Goal: Information Seeking & Learning: Learn about a topic

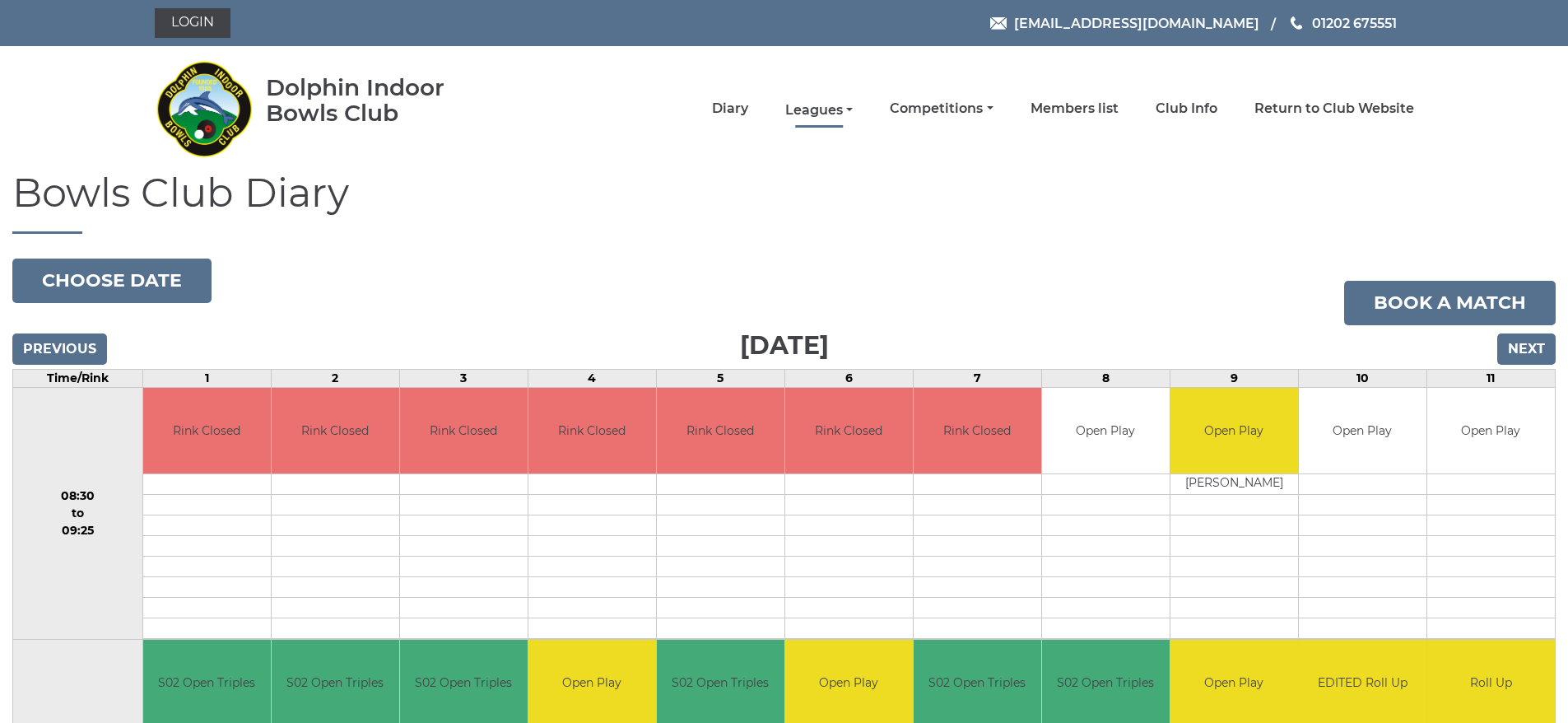
click at [814, 106] on link "Leagues" at bounding box center [818, 111] width 67 height 18
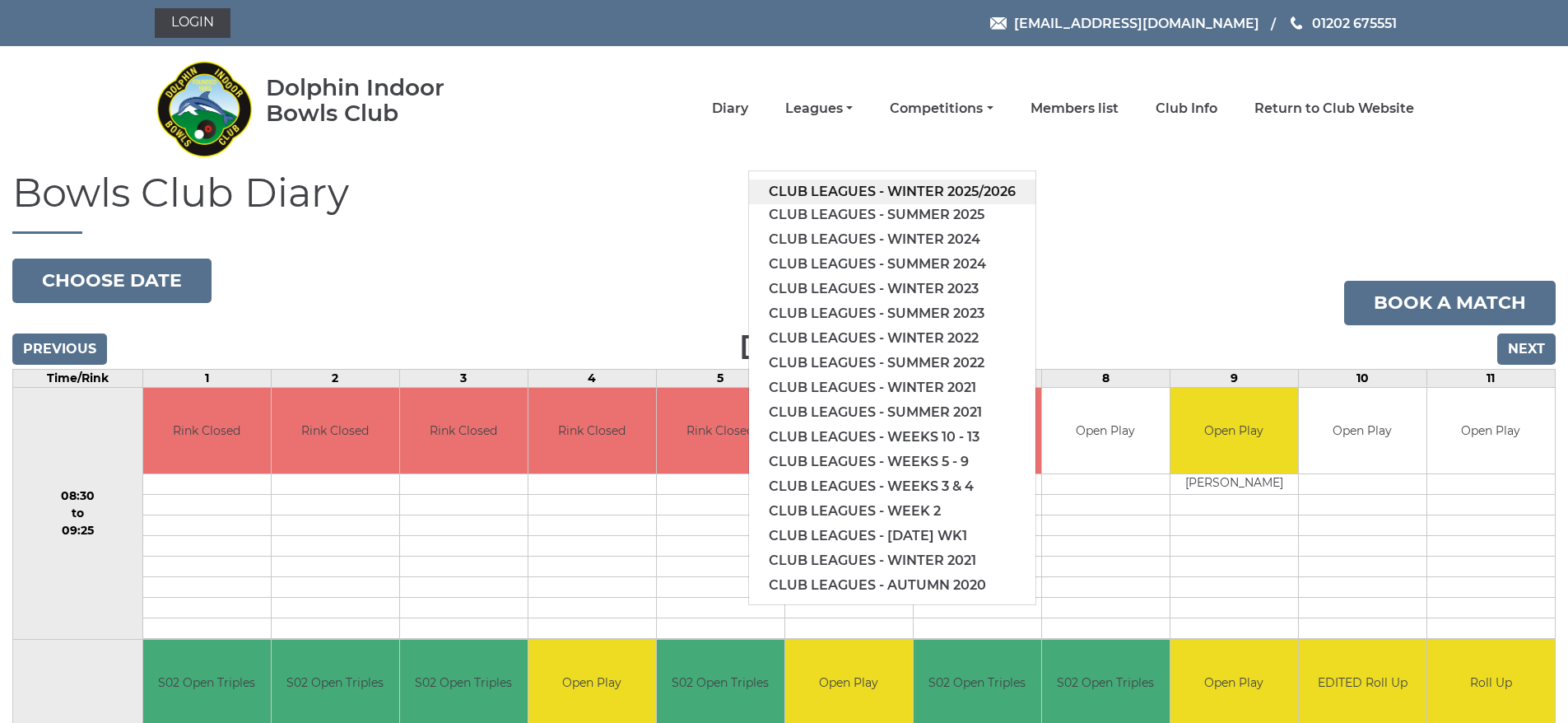
click at [824, 187] on link "Club leagues - Winter 2025/2026" at bounding box center [892, 191] width 286 height 25
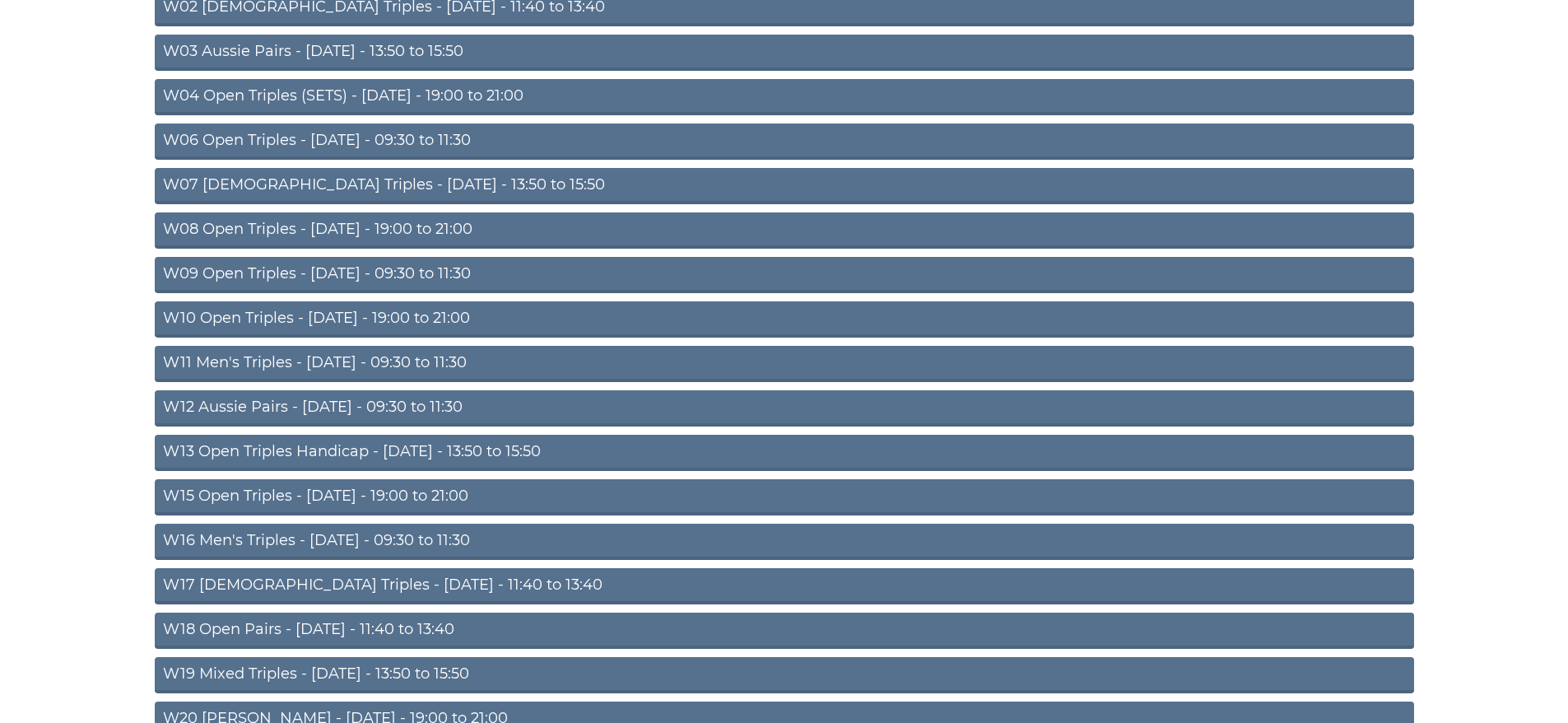
scroll to position [412, 0]
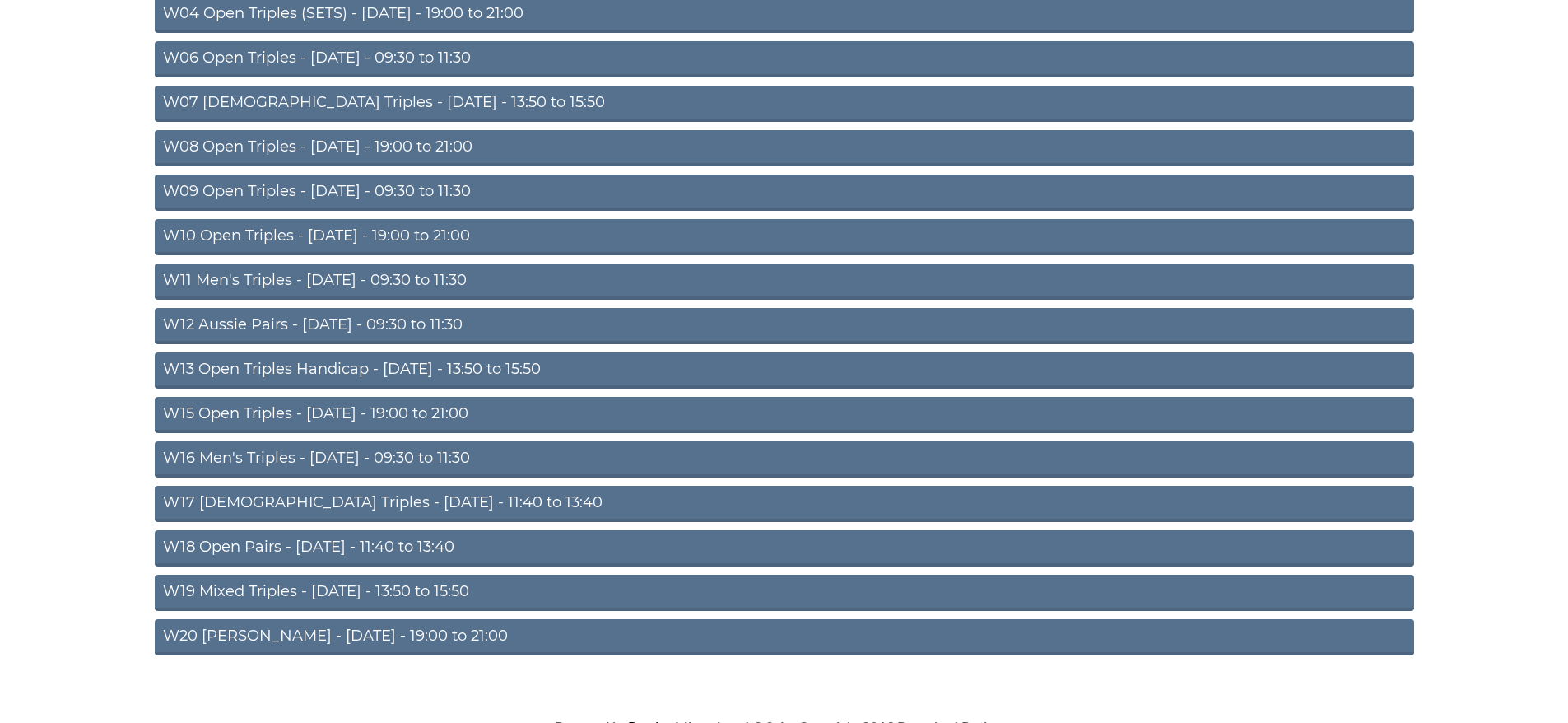
click at [395, 548] on link "W18 Open Pairs - [DATE] - 11:40 to 13:40" at bounding box center [785, 548] width 1260 height 36
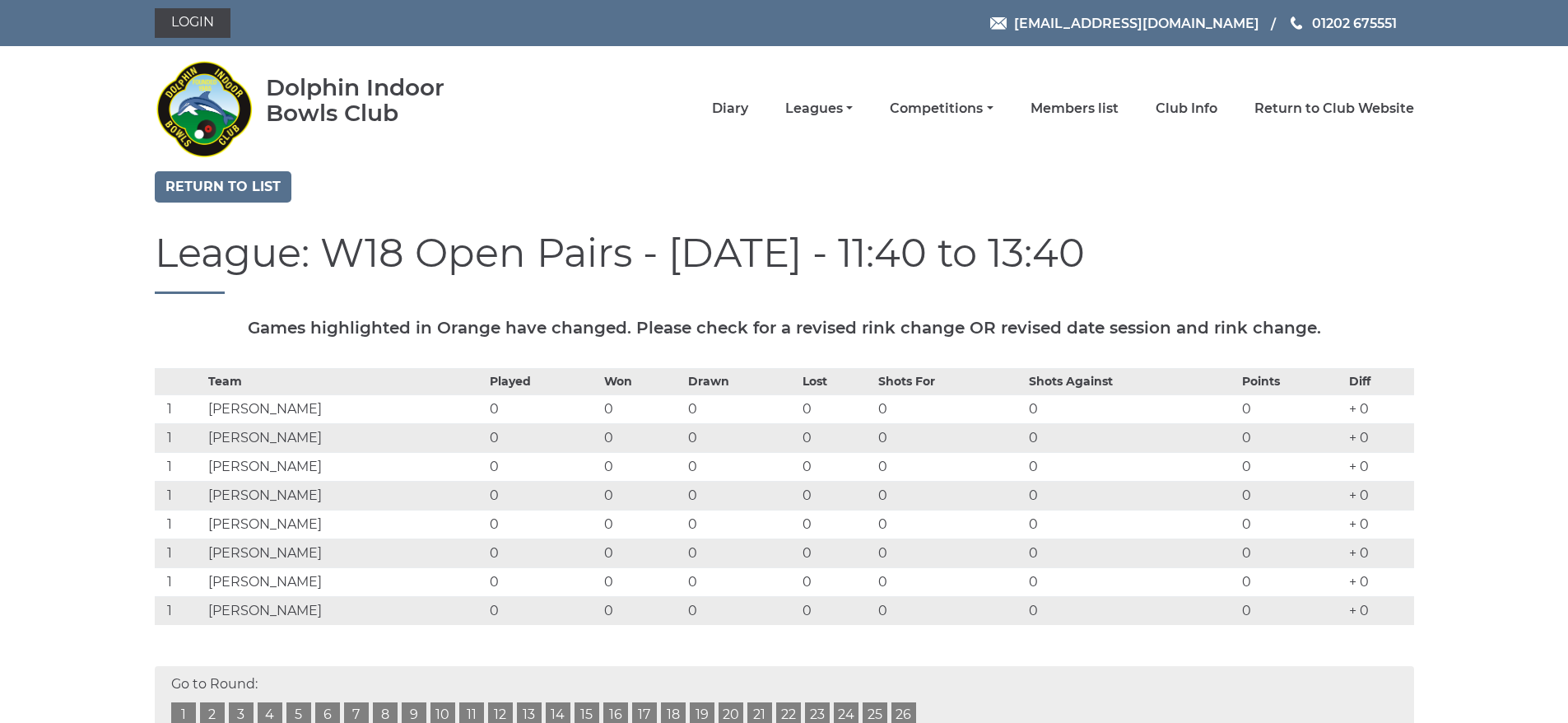
scroll to position [247, 0]
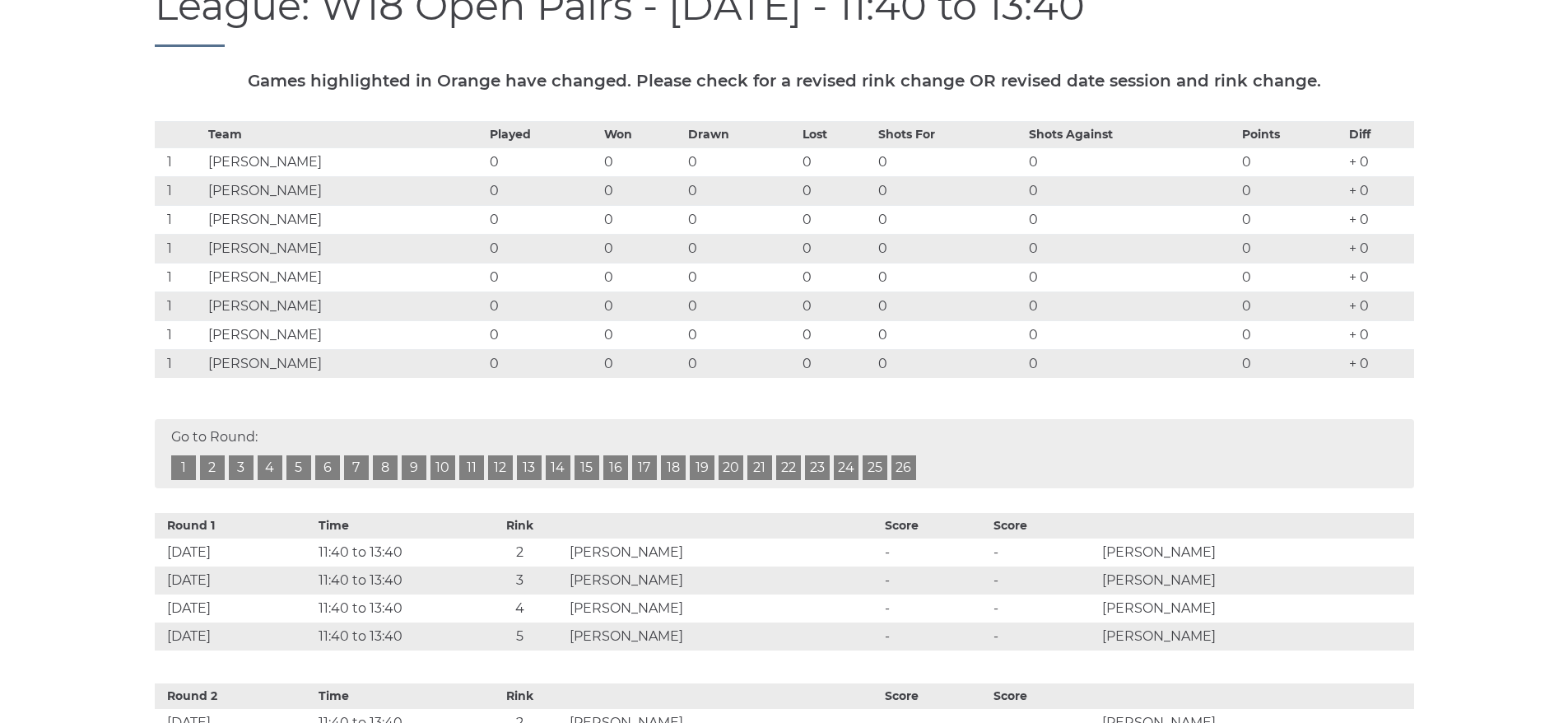
click at [179, 465] on link "1" at bounding box center [183, 467] width 25 height 25
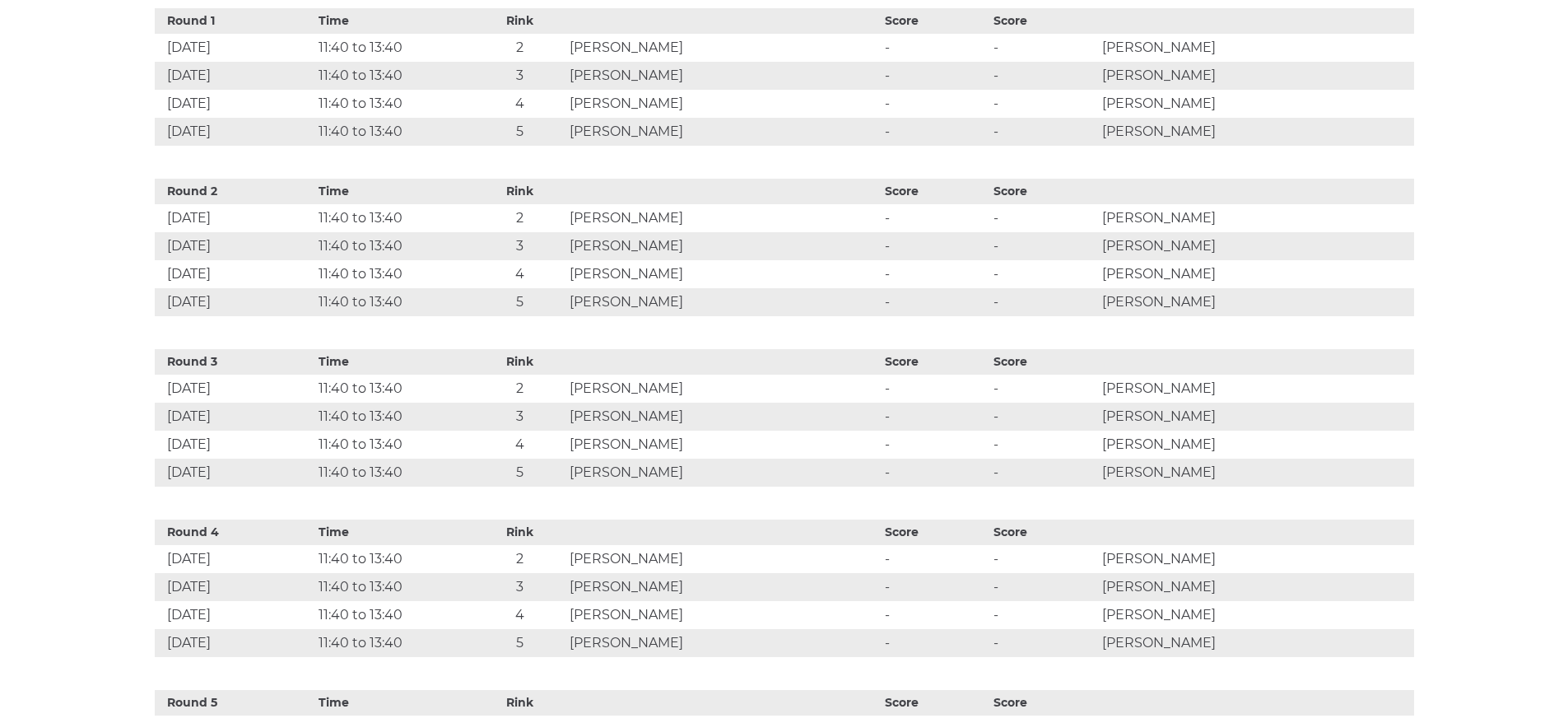
scroll to position [504, 0]
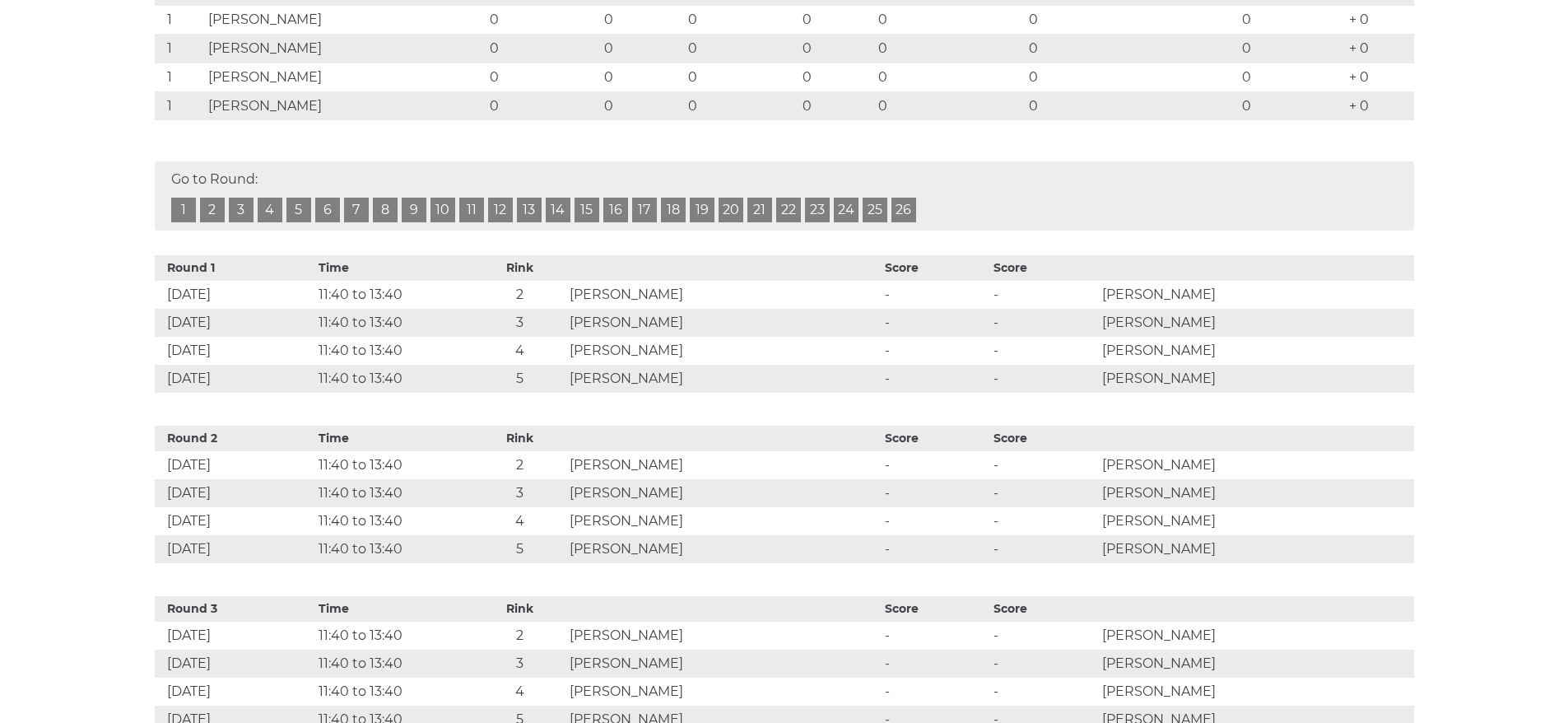
click at [209, 209] on link "2" at bounding box center [212, 210] width 25 height 25
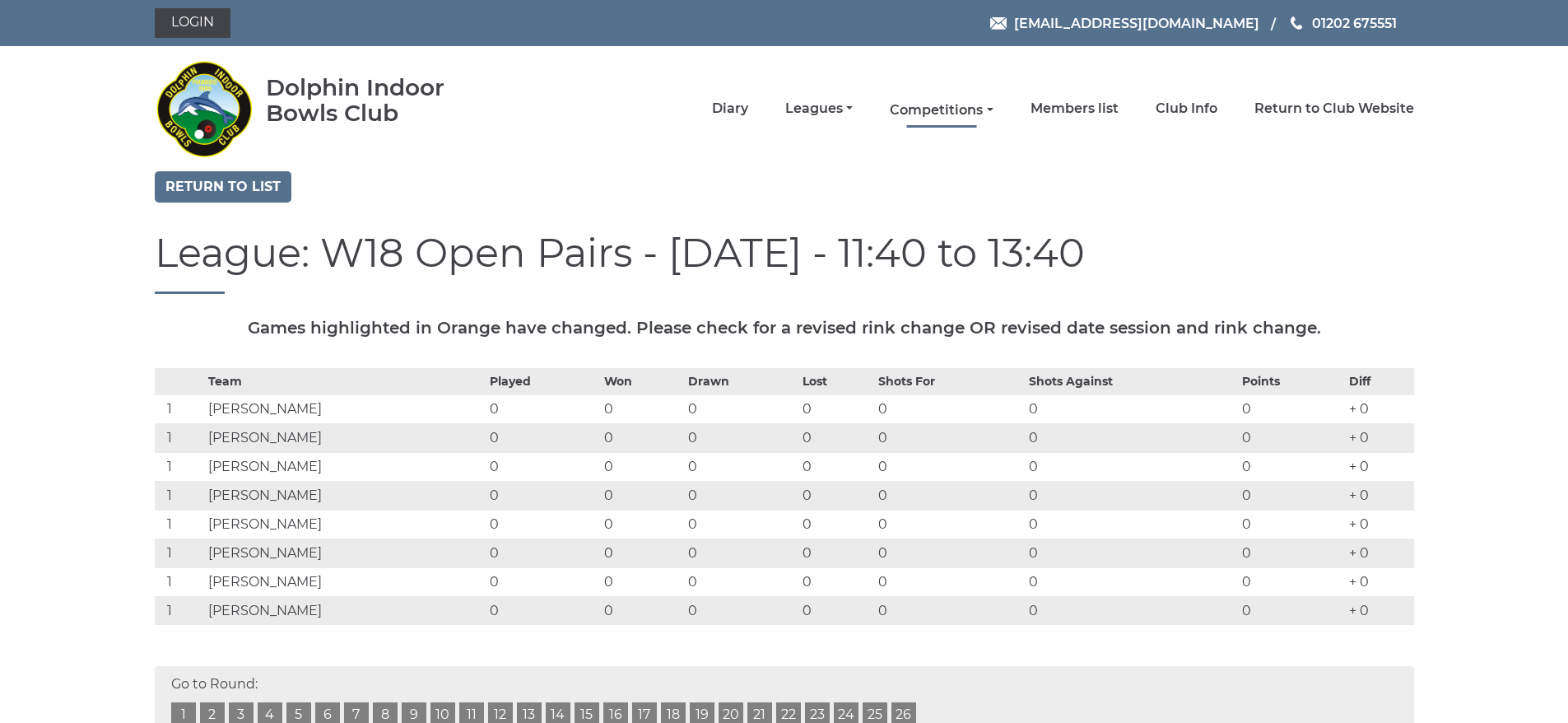
click at [957, 109] on link "Competitions" at bounding box center [941, 111] width 103 height 18
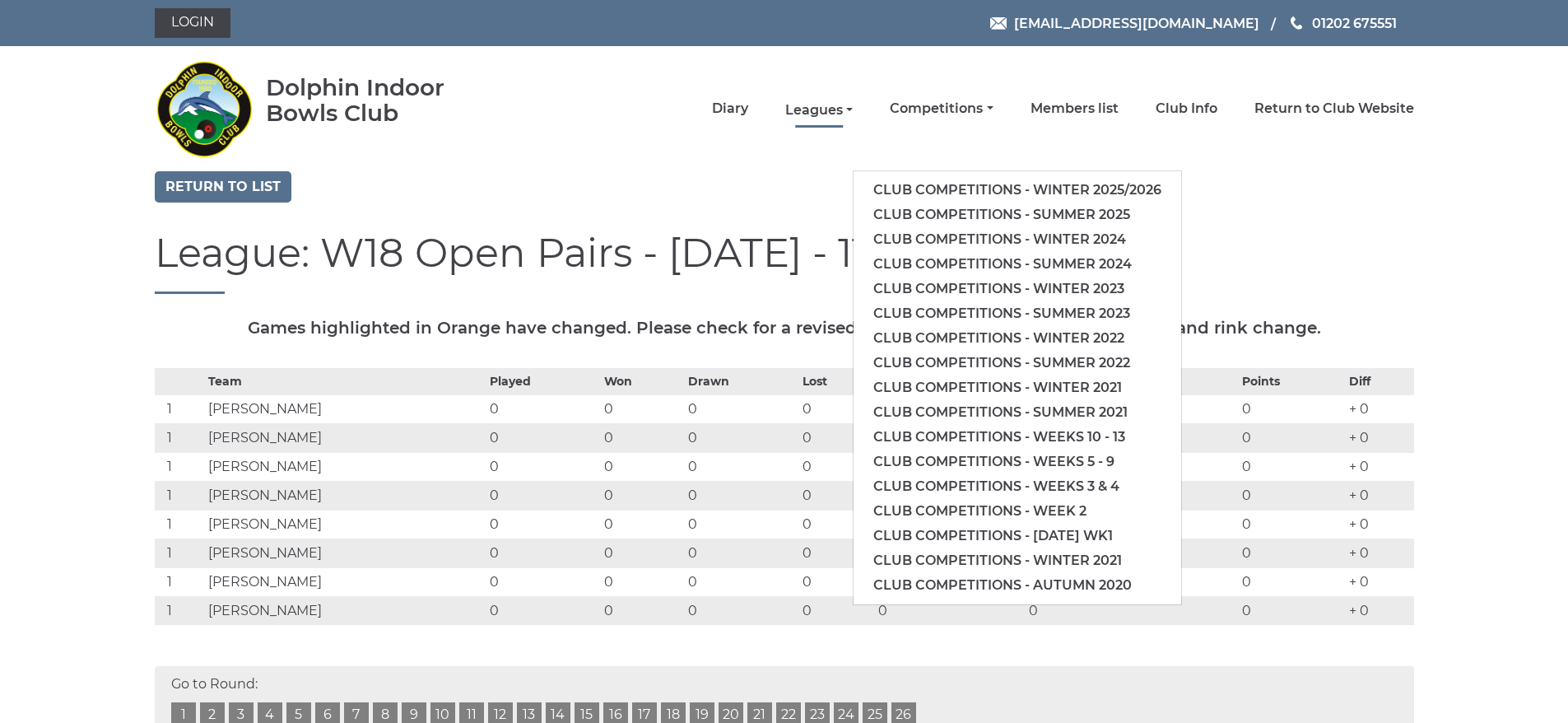
click at [819, 105] on link "Leagues" at bounding box center [818, 111] width 67 height 18
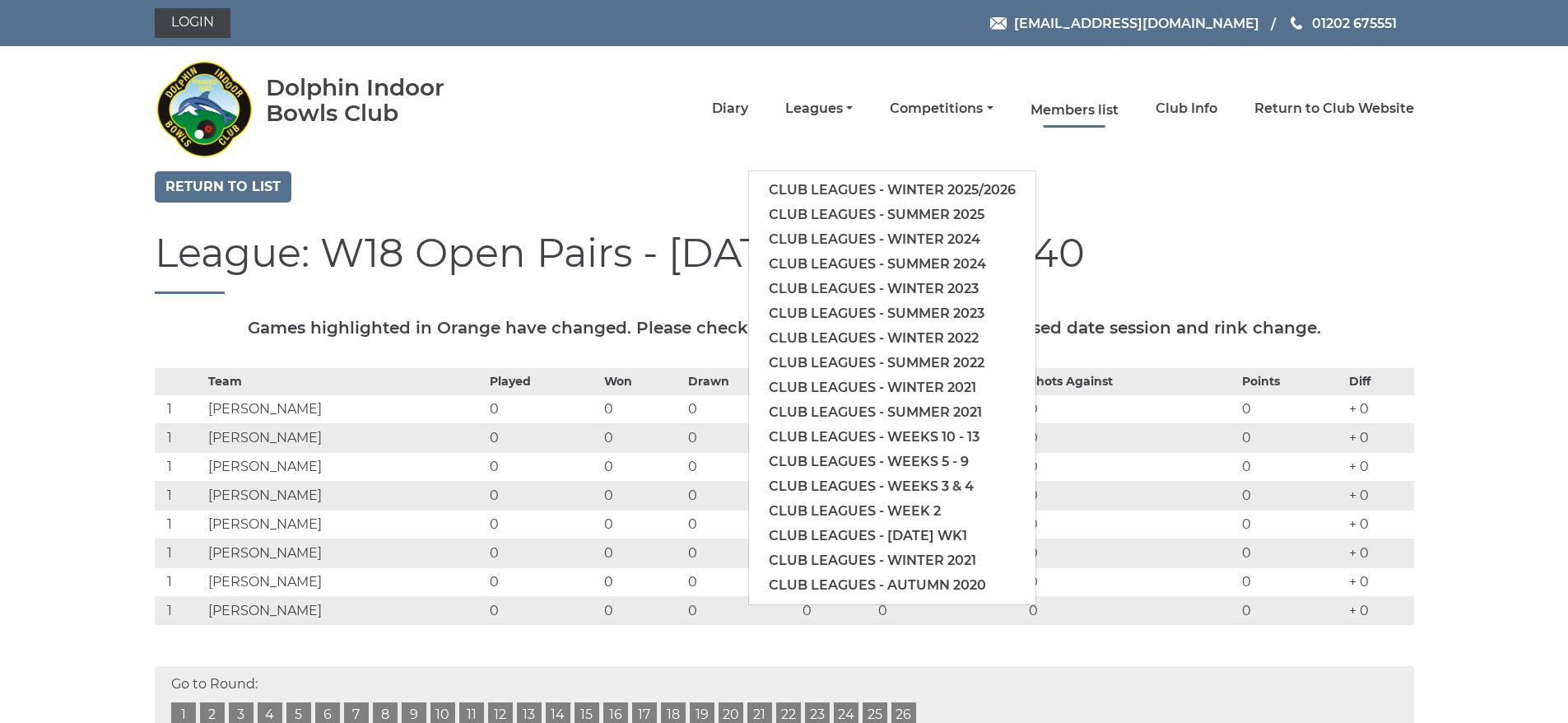
click at [1080, 109] on link "Members list" at bounding box center [1074, 111] width 88 height 18
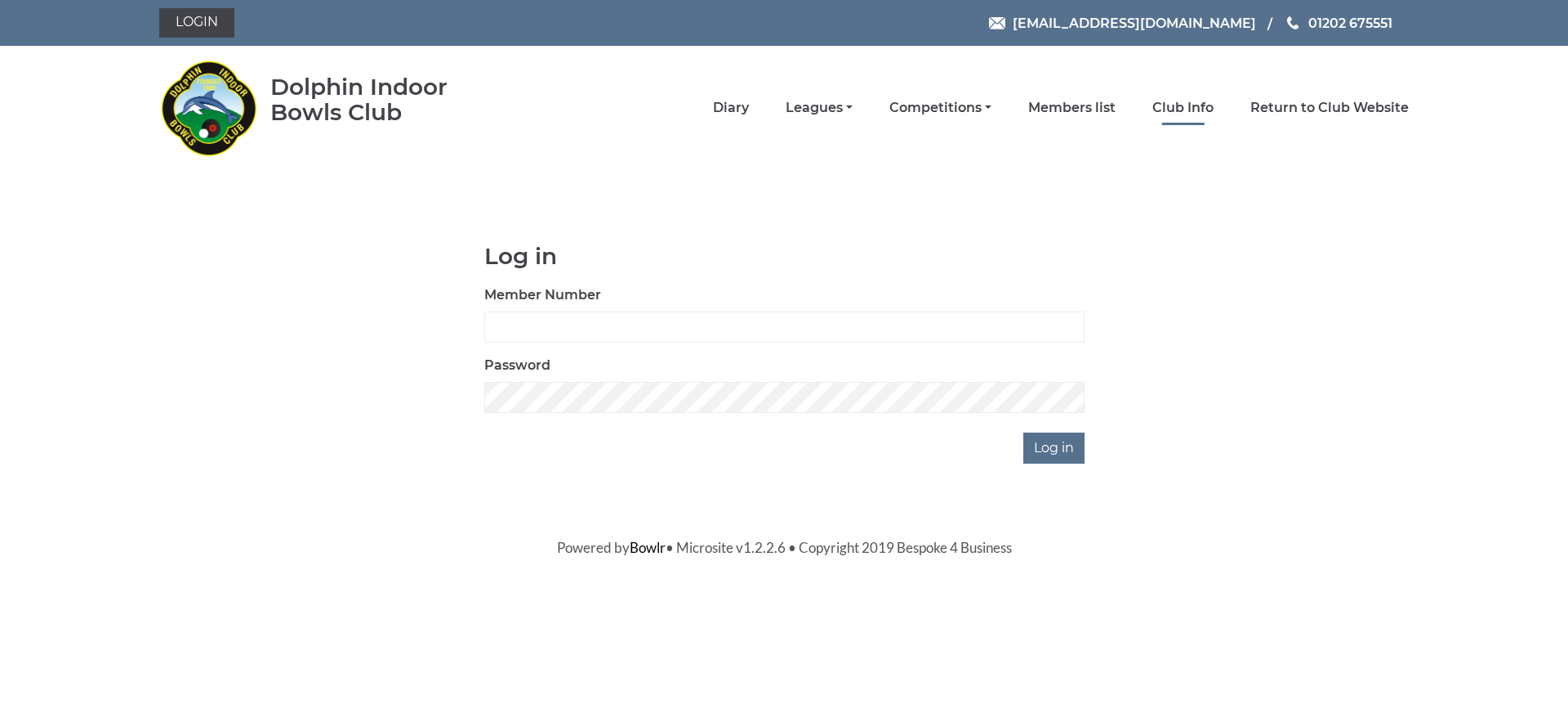
click at [1174, 108] on link "Club Info" at bounding box center [1183, 108] width 61 height 18
click at [1036, 161] on div "Dolphin Indoor Bowls Club Diary Leagues Club leagues - Winter 2025/2026 Club le…" at bounding box center [784, 107] width 1274 height 111
click at [730, 105] on link "Diary" at bounding box center [730, 110] width 36 height 18
